Goal: Information Seeking & Learning: Learn about a topic

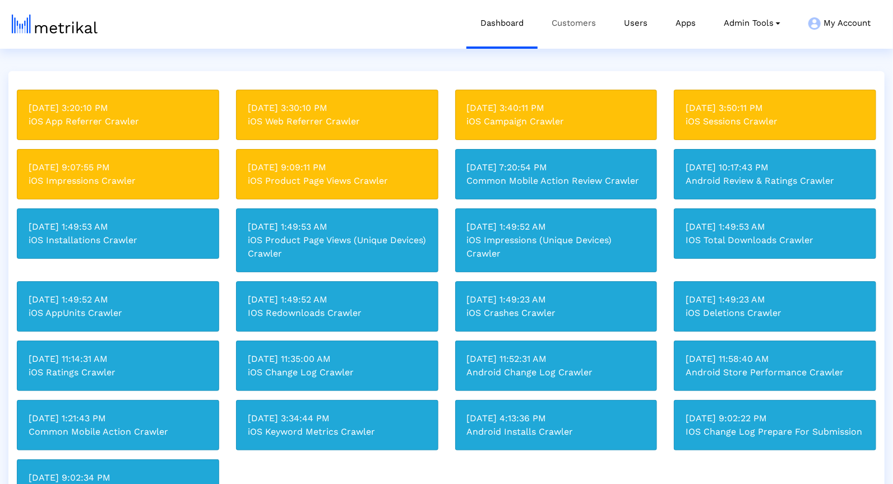
click at [573, 18] on link "Customers" at bounding box center [573, 23] width 72 height 47
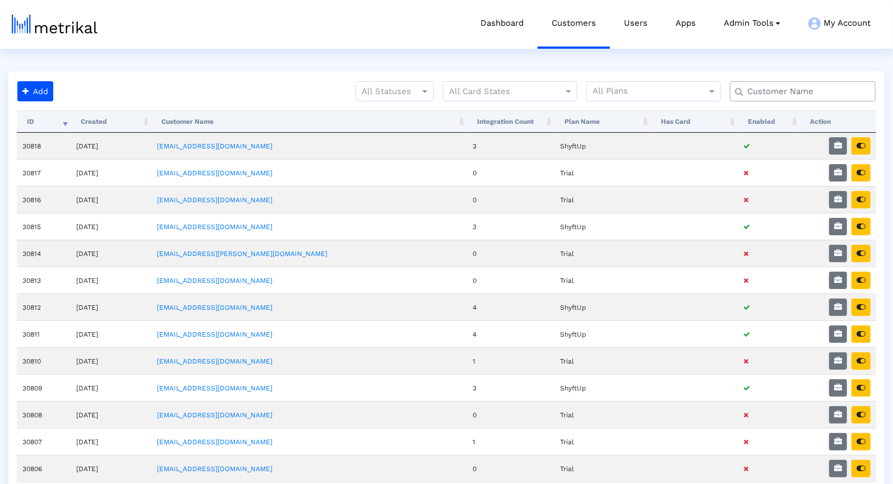
click at [776, 98] on div at bounding box center [803, 91] width 146 height 20
click at [774, 95] on input "text" at bounding box center [805, 92] width 132 height 12
type input "b"
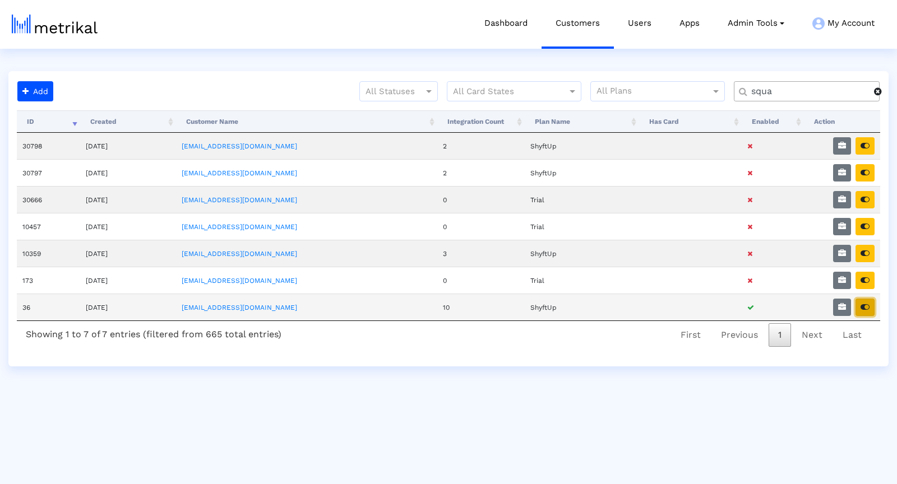
click at [866, 299] on button "button" at bounding box center [864, 307] width 19 height 17
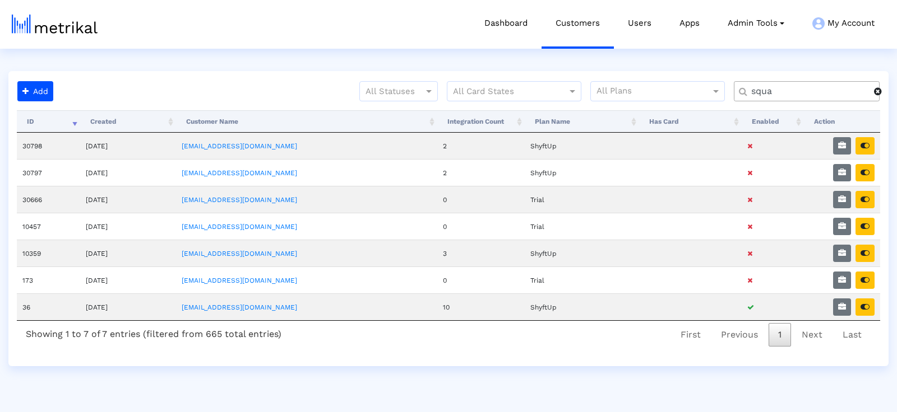
click at [775, 90] on input "squa" at bounding box center [808, 92] width 131 height 12
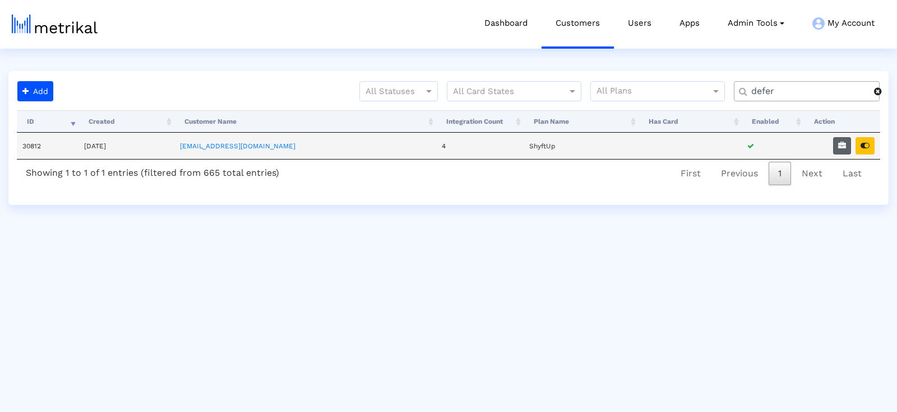
type input "defer"
click at [836, 147] on button "button" at bounding box center [842, 145] width 18 height 17
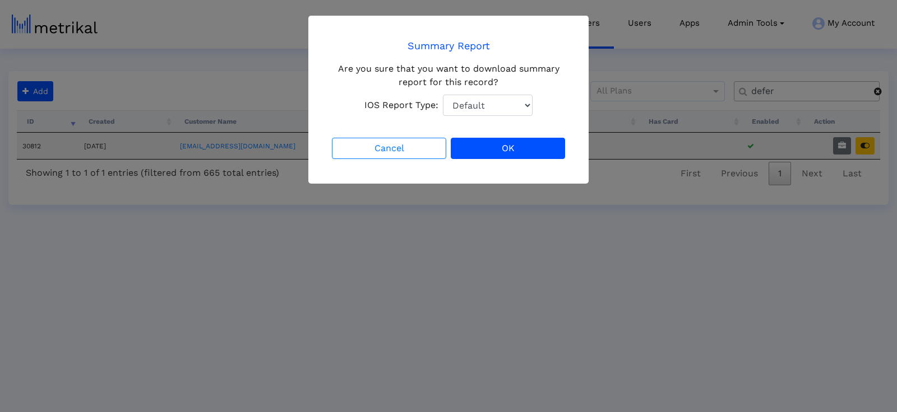
click at [528, 110] on select "Default Total Downloads New Downloads Redownloads" at bounding box center [488, 105] width 90 height 21
select select "1: 1"
click at [443, 95] on select "Default Total Downloads New Downloads Redownloads" at bounding box center [488, 105] width 90 height 21
drag, startPoint x: 534, startPoint y: 149, endPoint x: 678, endPoint y: 152, distance: 143.5
click at [533, 149] on button "OK" at bounding box center [508, 148] width 114 height 21
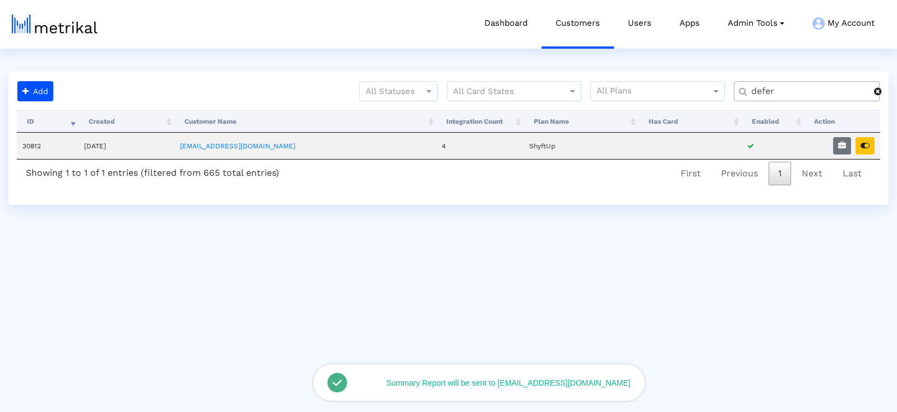
click at [864, 145] on icon "button" at bounding box center [864, 146] width 9 height 8
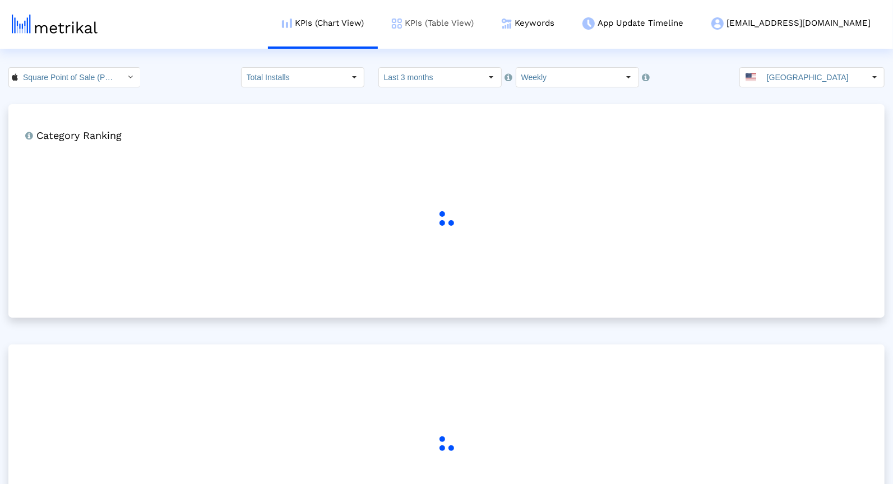
click at [481, 15] on link "KPIs (Table View)" at bounding box center [433, 23] width 110 height 47
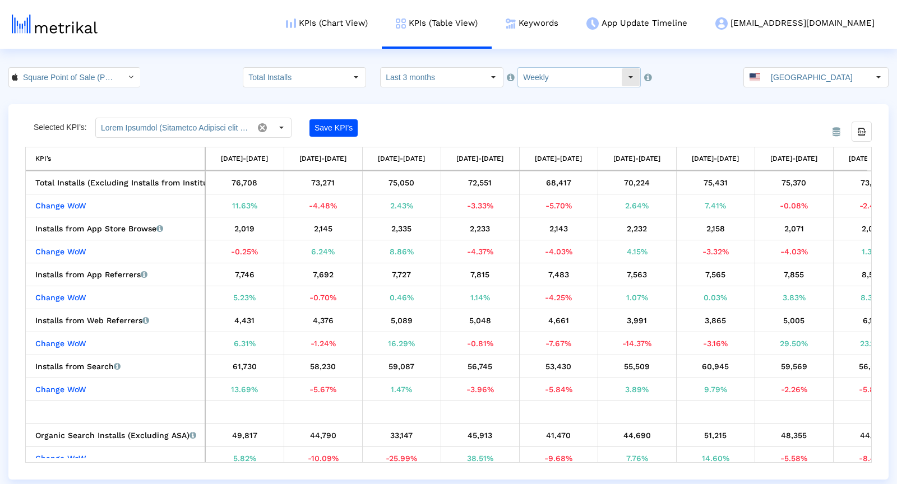
click at [522, 82] on input "Weekly" at bounding box center [569, 77] width 103 height 19
click at [535, 113] on div "Monthly" at bounding box center [566, 115] width 108 height 18
type input "Monthly"
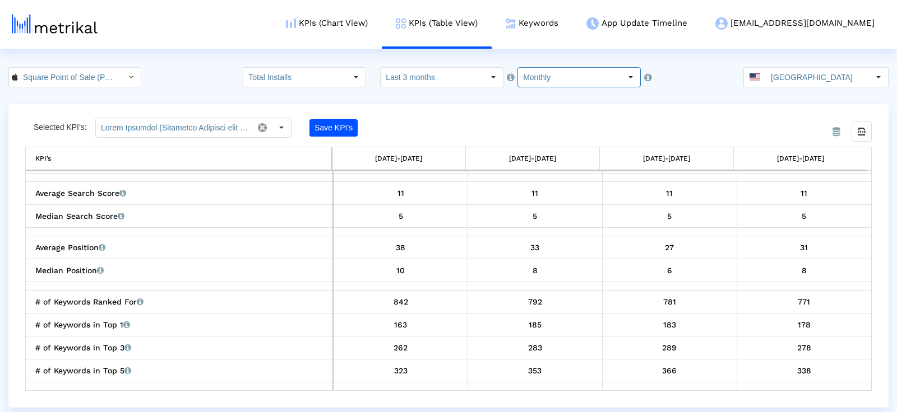
scroll to position [1185, 0]
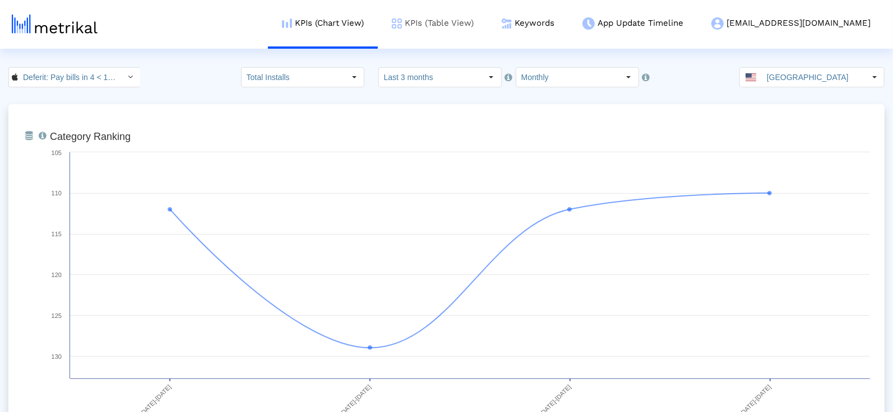
click at [473, 30] on link "KPIs (Table View)" at bounding box center [433, 23] width 110 height 47
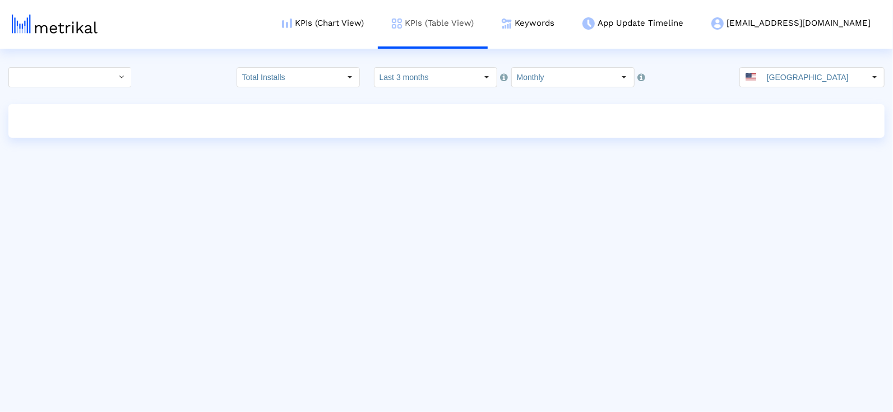
click at [476, 22] on link "KPIs (Table View)" at bounding box center [433, 23] width 110 height 47
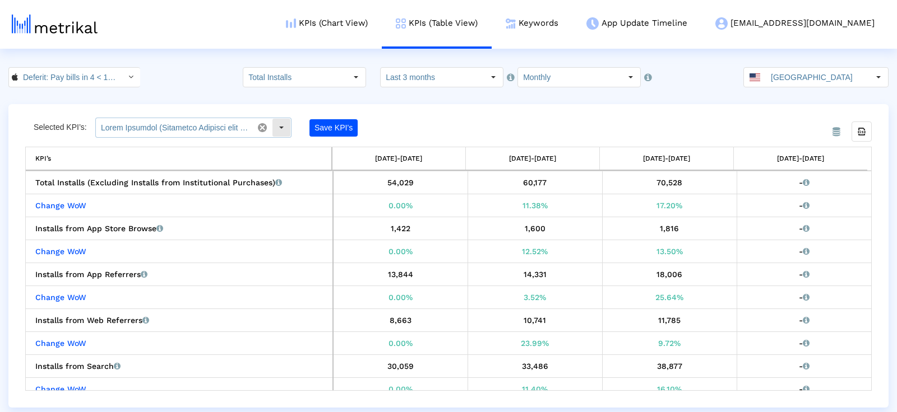
click at [219, 127] on input "text" at bounding box center [174, 127] width 157 height 19
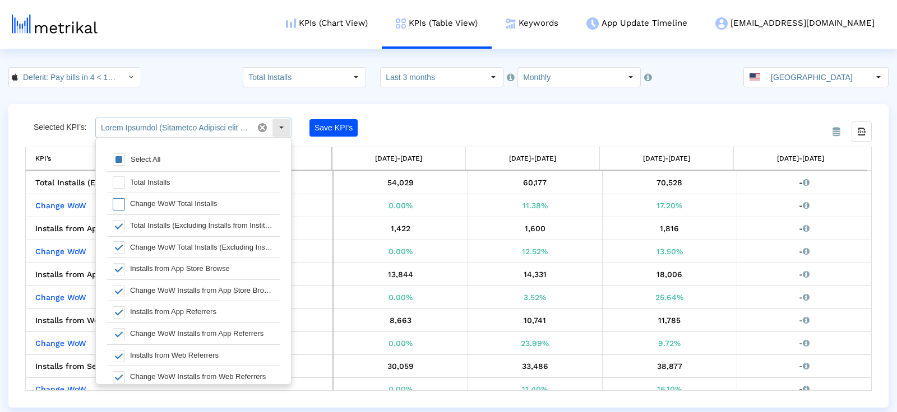
scroll to position [5, 0]
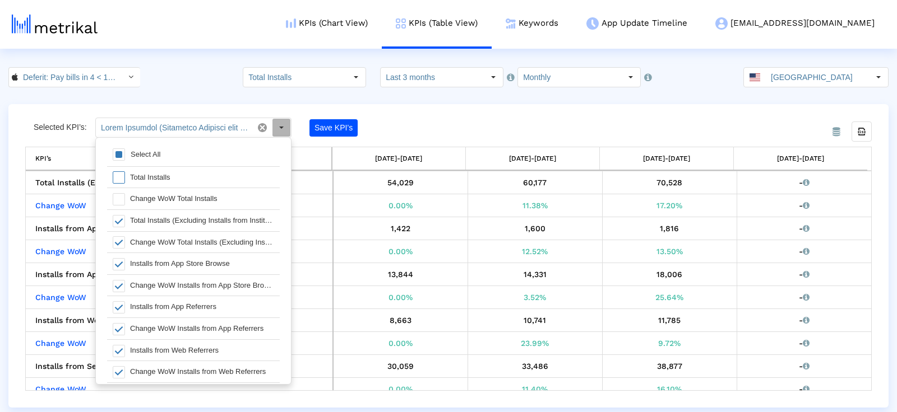
click at [182, 177] on div "Total Installs" at bounding box center [201, 177] width 155 height 21
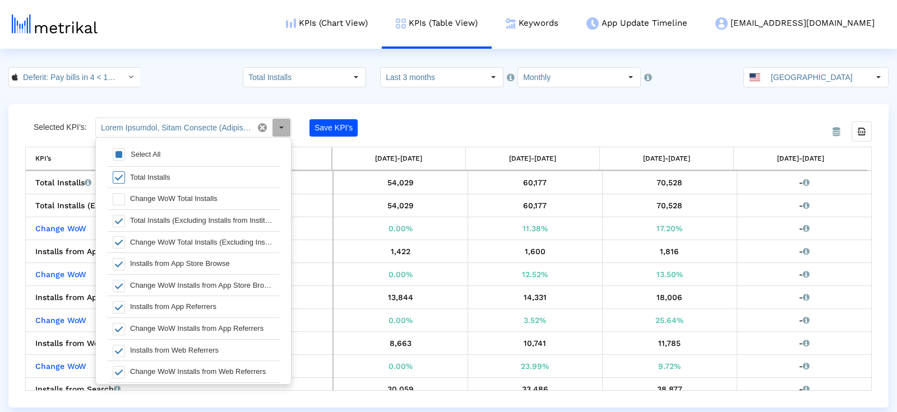
click at [182, 177] on div "Total Installs" at bounding box center [201, 177] width 155 height 21
type input "Total Installs (Excluding Installs from Institutional Purchases), Change WoW To…"
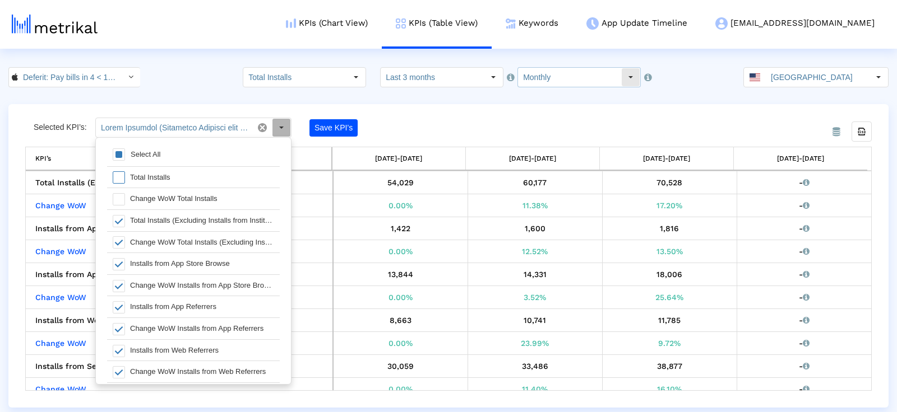
click at [533, 83] on input "Monthly" at bounding box center [569, 77] width 103 height 19
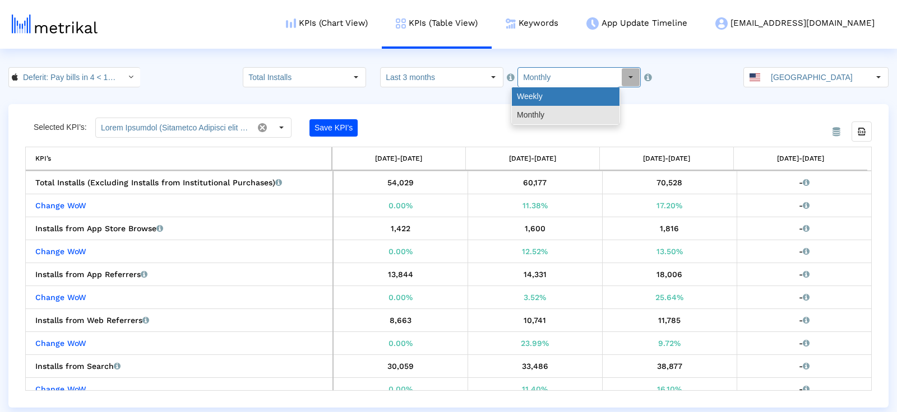
click at [532, 96] on div "Weekly" at bounding box center [566, 96] width 108 height 18
type input "Weekly"
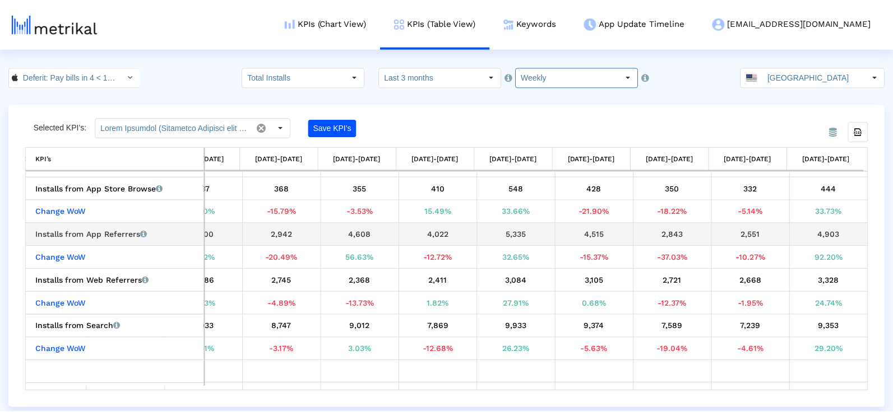
scroll to position [0, 0]
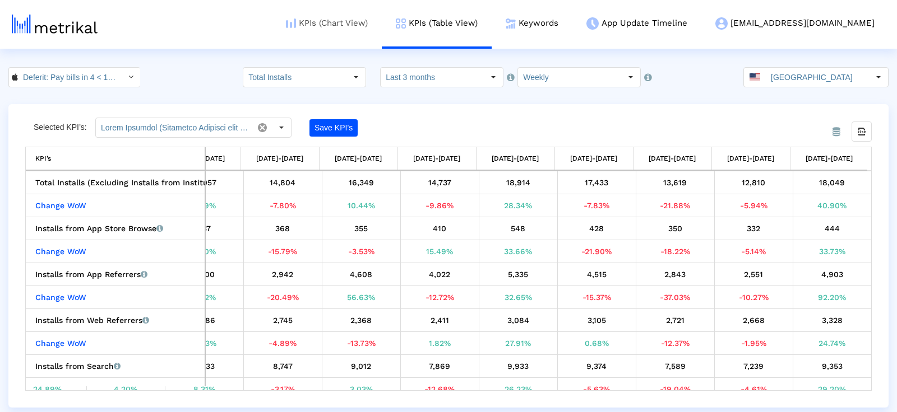
click at [382, 29] on link "KPIs (Chart View)" at bounding box center [327, 23] width 110 height 47
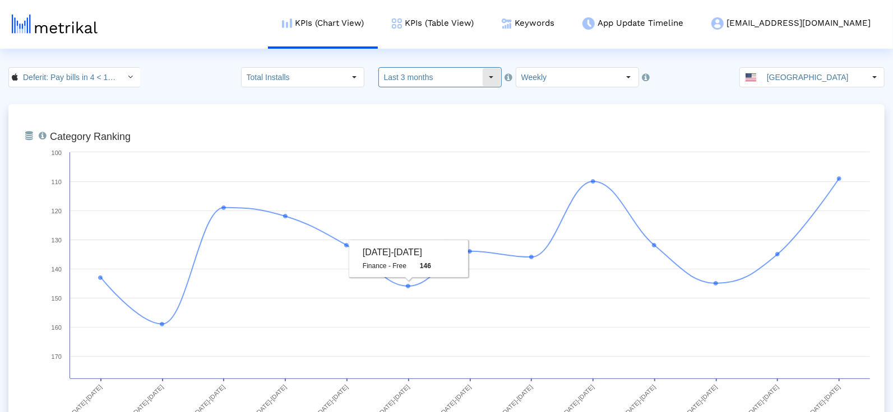
click at [460, 81] on input "Last 3 months" at bounding box center [430, 77] width 103 height 19
click at [303, 132] on rect at bounding box center [459, 295] width 831 height 336
click at [411, 80] on input "Last 3 months" at bounding box center [430, 77] width 103 height 19
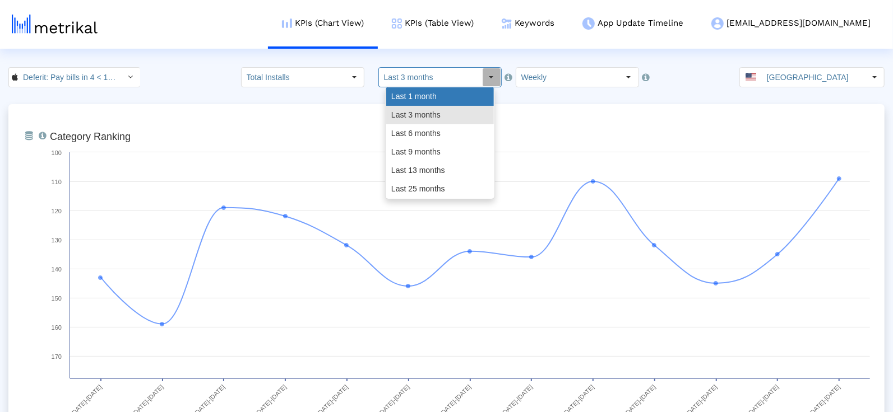
click at [412, 99] on div "Last 1 month" at bounding box center [440, 96] width 108 height 18
type input "Last 1 month"
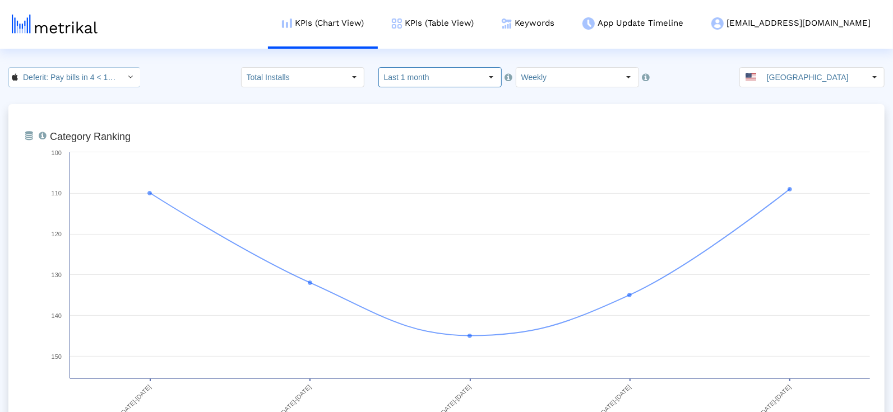
click at [59, 72] on input "Deferit: Pay bills in 4 < 1454473561 >" at bounding box center [68, 77] width 101 height 19
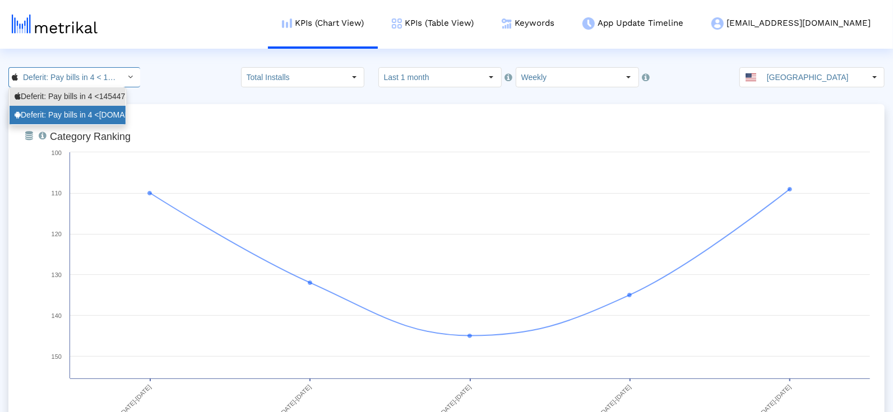
click at [56, 114] on div "Deferit: Pay bills in 4 <au.com.deferit.app>" at bounding box center [68, 115] width 106 height 11
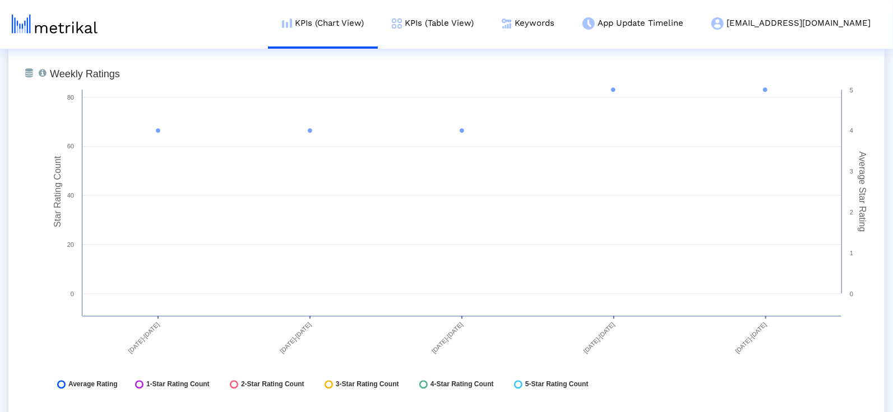
scroll to position [1691, 0]
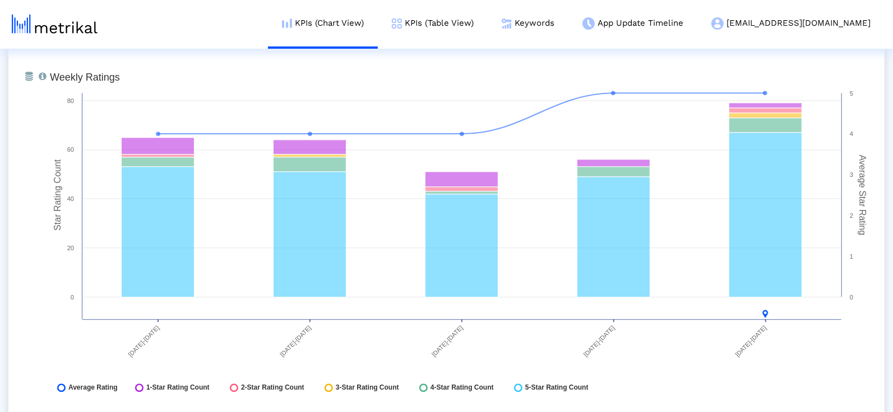
drag, startPoint x: 890, startPoint y: 310, endPoint x: 896, endPoint y: 310, distance: 6.2
click at [893, 310] on html "KPIs (Chart View) KPIs (Table View) Keywords App Update Timeline deferit@shyftu…" at bounding box center [446, 401] width 893 height 4184
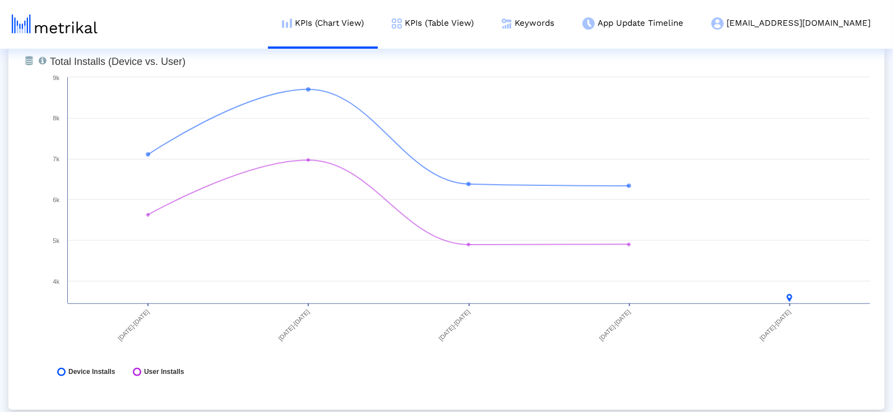
scroll to position [111, 0]
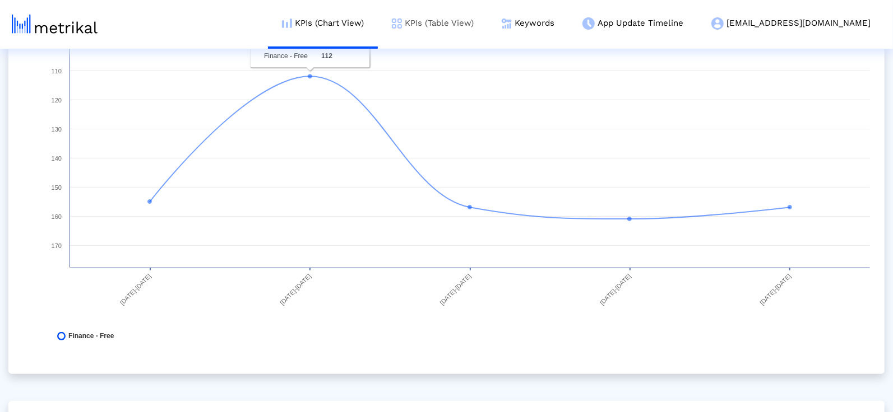
click at [488, 20] on link "KPIs (Table View)" at bounding box center [433, 23] width 110 height 47
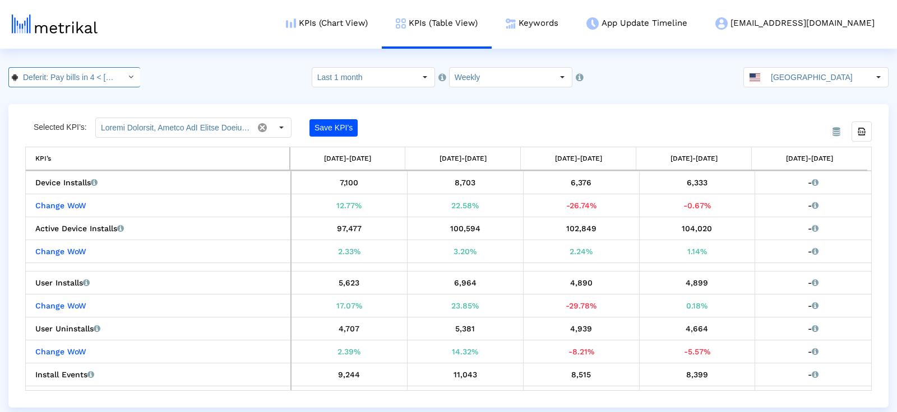
click at [122, 86] on div "Select" at bounding box center [131, 77] width 18 height 18
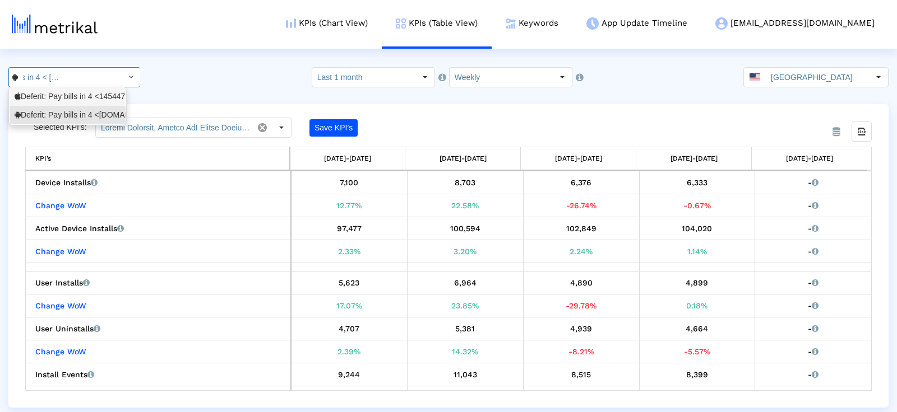
click at [99, 94] on div "Deferit: Pay bills in 4 <1454473561>" at bounding box center [68, 96] width 106 height 11
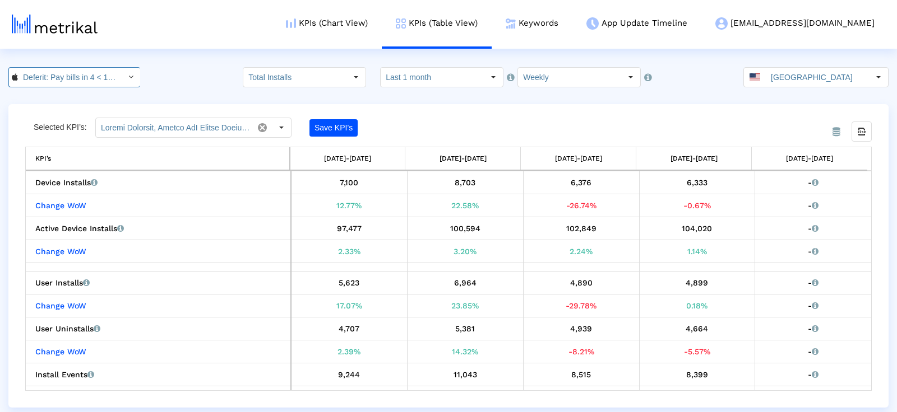
scroll to position [0, 49]
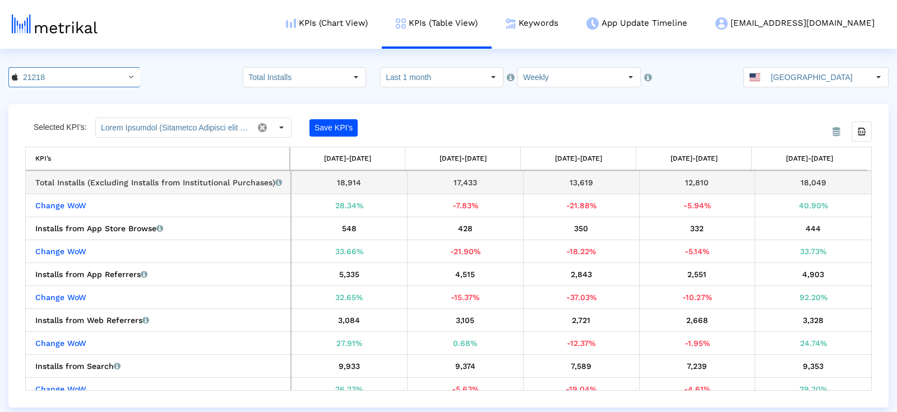
click at [152, 179] on div "Total Installs (Excluding Installs from Institutional Purchases) Total installs…" at bounding box center [160, 182] width 251 height 15
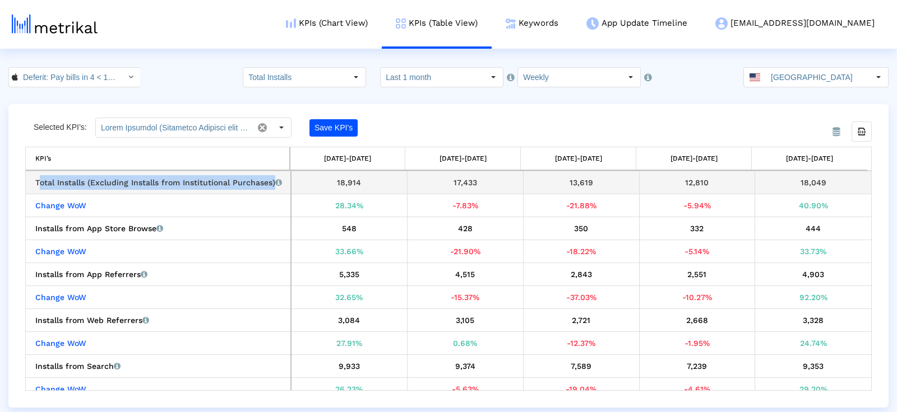
click at [152, 179] on div "Total Installs (Excluding Installs from Institutional Purchases) Total installs…" at bounding box center [160, 182] width 251 height 15
copy div "Total Installs (Excluding Installs from Institutional Purchases)"
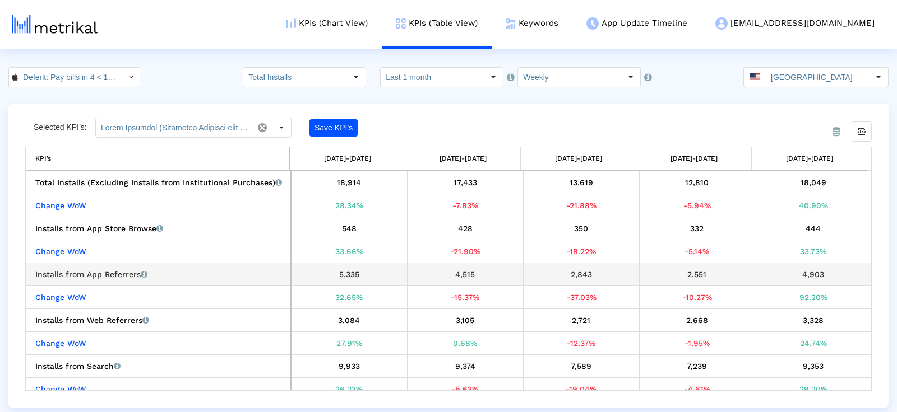
click at [107, 272] on div "Installs from App Referrers Installs that the app received from other apps link…" at bounding box center [160, 274] width 251 height 15
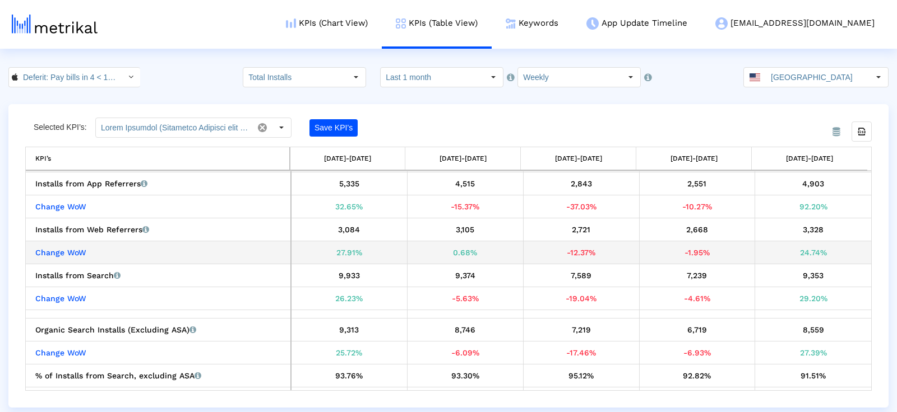
scroll to position [90, 0]
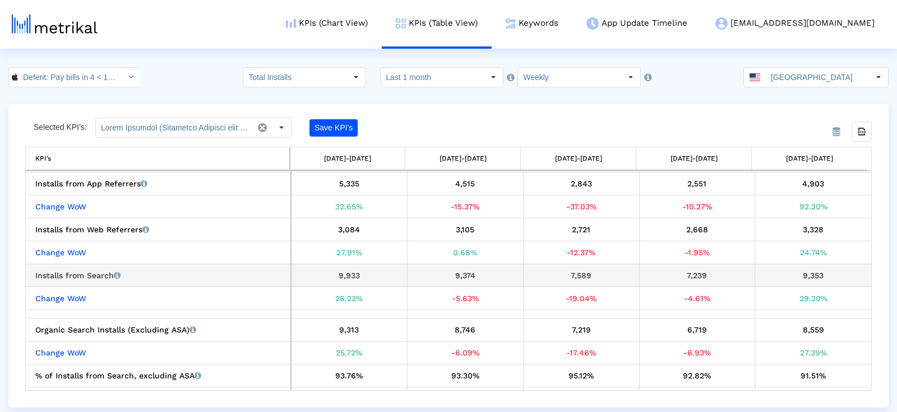
click at [101, 273] on div "Installs from Search Installs that the app received from App Store Search (incl…" at bounding box center [160, 275] width 251 height 15
copy div "Installs from Search"
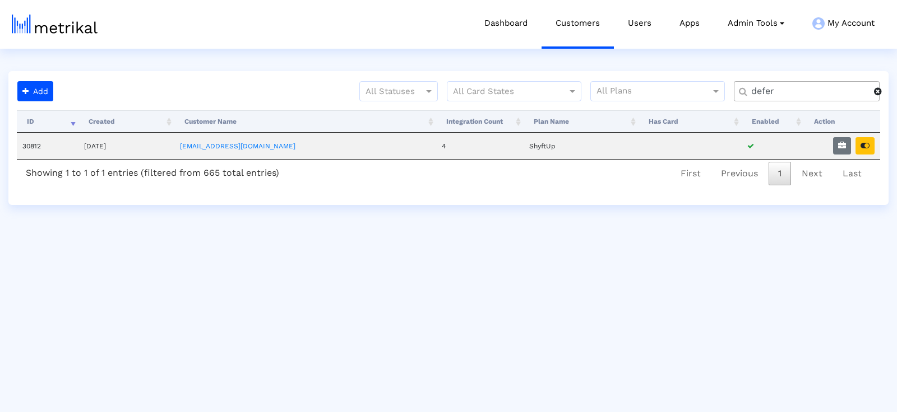
click at [829, 93] on input "defer" at bounding box center [808, 92] width 131 height 12
type input "textnow"
click at [864, 142] on icon "button" at bounding box center [864, 146] width 9 height 8
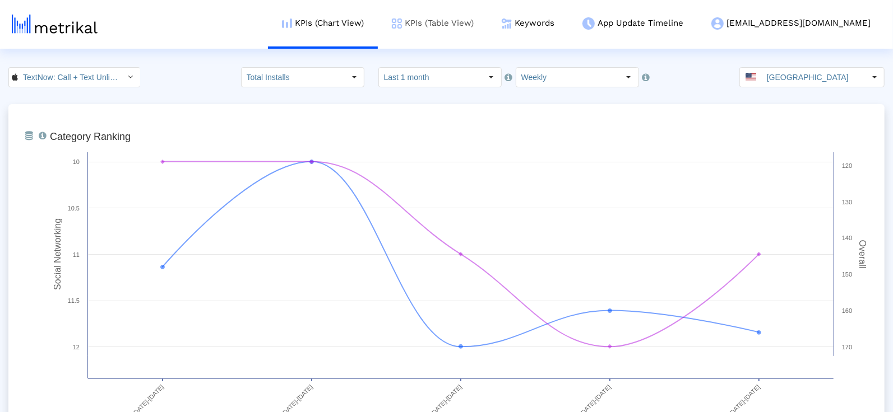
click at [472, 24] on link "KPIs (Table View)" at bounding box center [433, 23] width 110 height 47
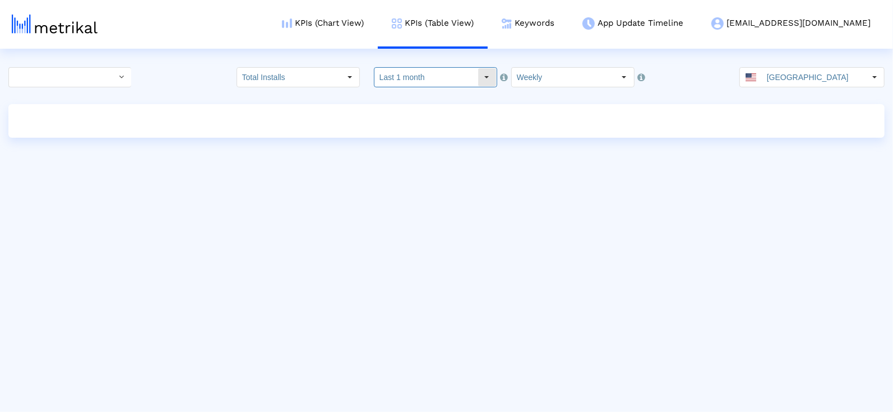
click at [432, 77] on input "Last 1 month" at bounding box center [425, 77] width 103 height 19
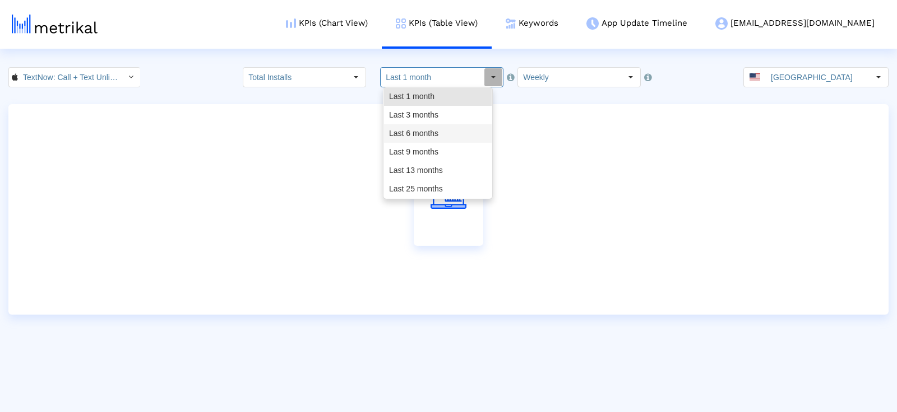
click at [432, 129] on div "Last 6 months" at bounding box center [438, 133] width 108 height 18
type input "Last 6 months"
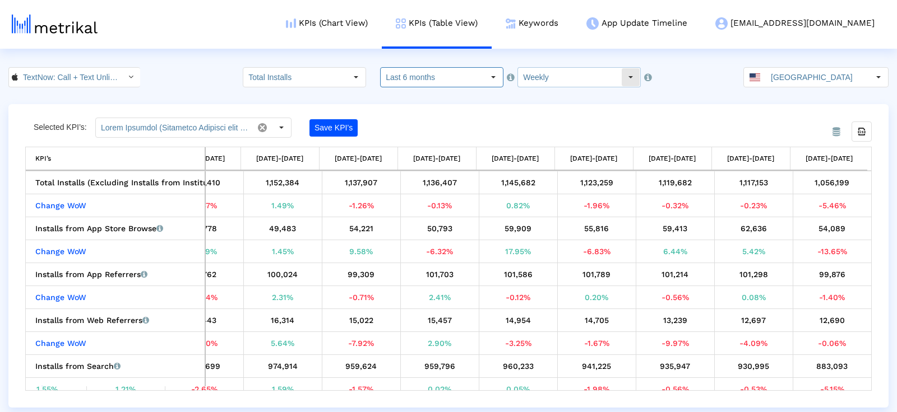
click at [553, 76] on input "Weekly" at bounding box center [569, 77] width 103 height 19
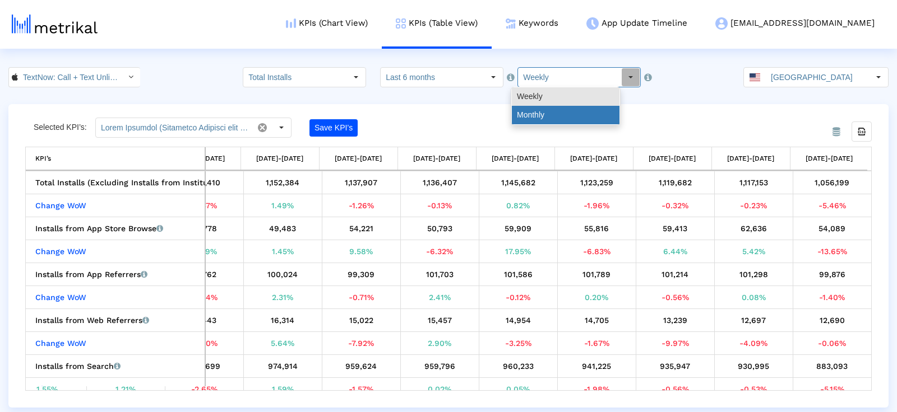
click at [559, 113] on div "Monthly" at bounding box center [566, 115] width 108 height 18
type input "Monthly"
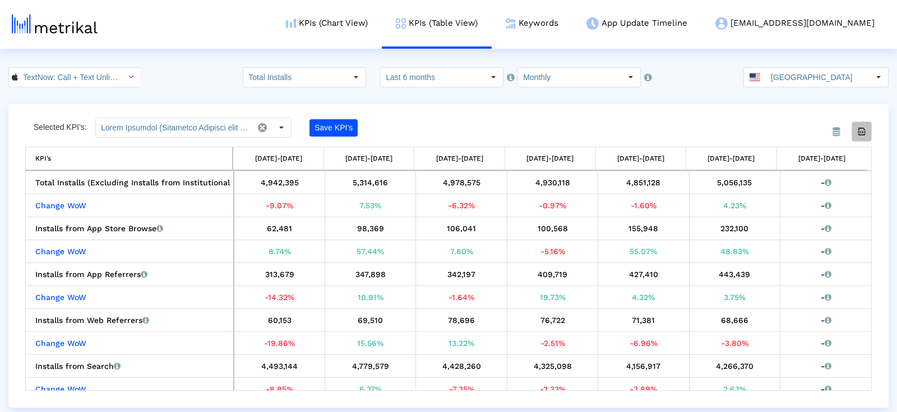
click at [867, 129] on div "Export all data" at bounding box center [861, 131] width 19 height 19
click at [431, 77] on input "Last 6 months" at bounding box center [432, 77] width 103 height 19
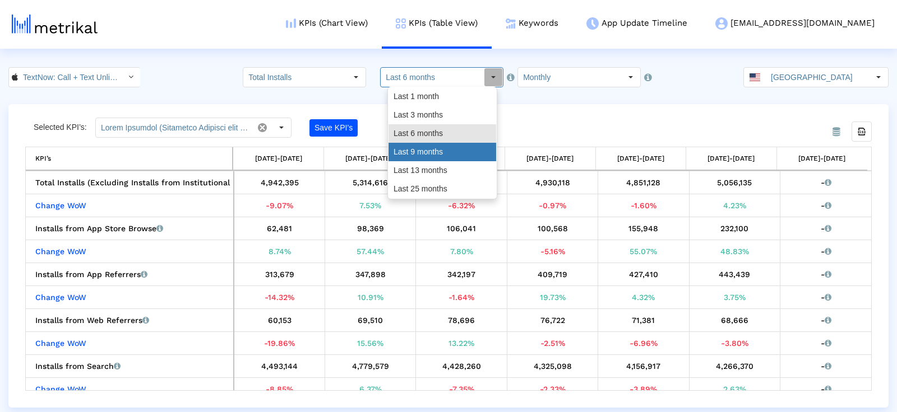
click at [438, 147] on div "Last 9 months" at bounding box center [442, 152] width 108 height 18
type input "Last 9 months"
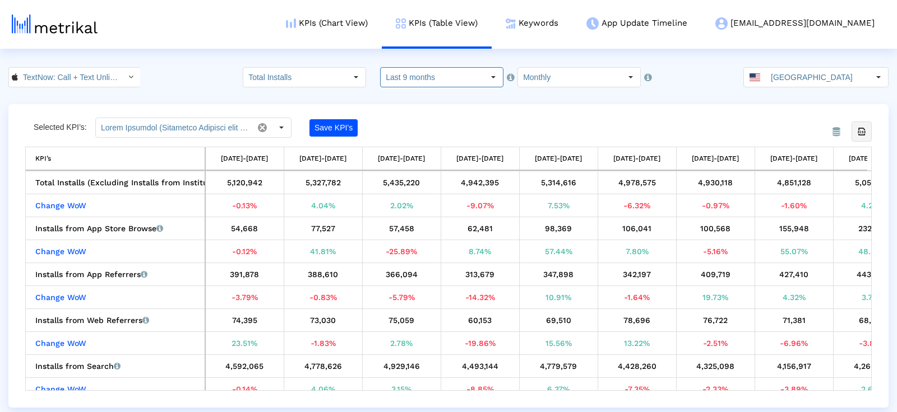
click at [864, 128] on icon "Export all data" at bounding box center [861, 132] width 10 height 10
